Goal: Use online tool/utility: Utilize a website feature to perform a specific function

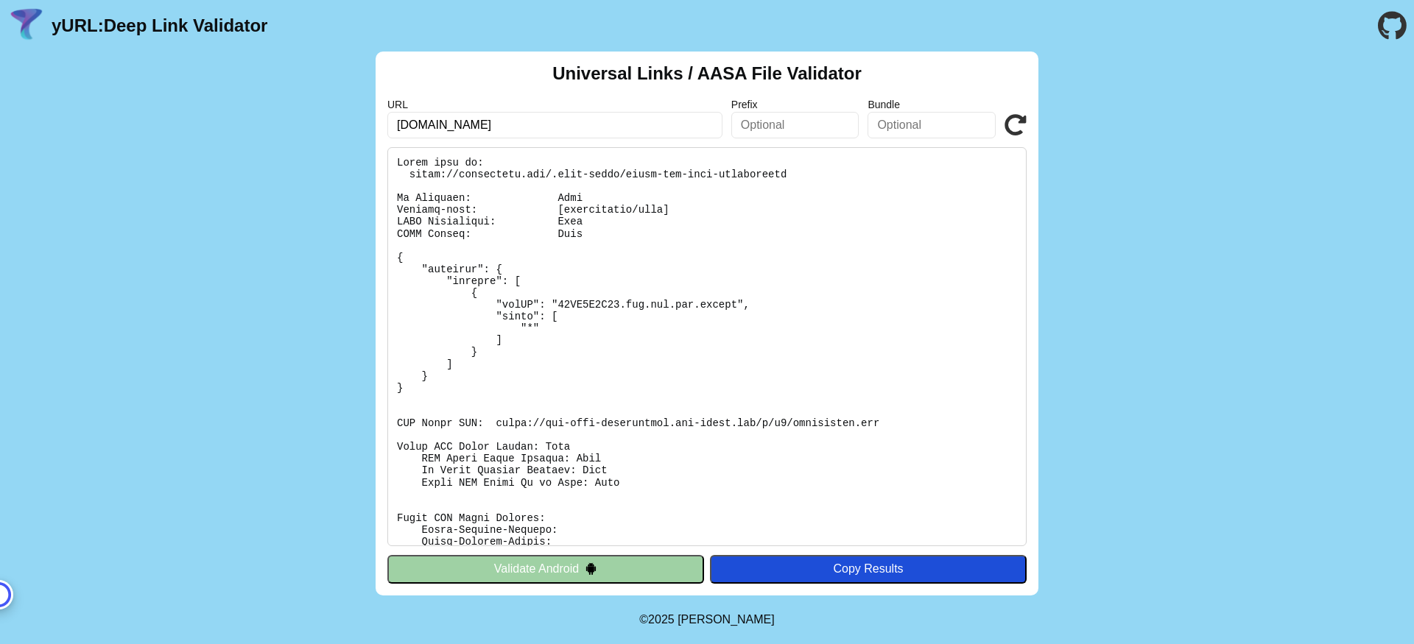
click at [602, 126] on input "[DOMAIN_NAME]" at bounding box center [554, 125] width 335 height 27
type input "[DOMAIN_NAME]"
click button "Validate" at bounding box center [0, 0] width 0 height 0
